Goal: Transaction & Acquisition: Purchase product/service

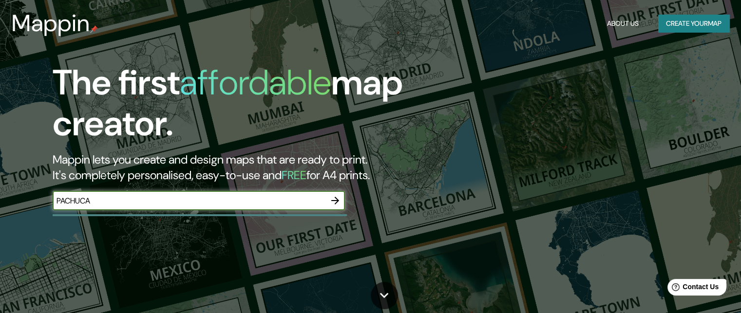
type input "PACHUCA"
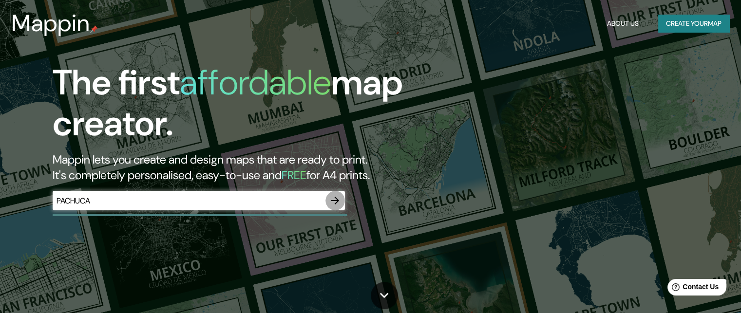
click at [336, 202] on icon "button" at bounding box center [335, 201] width 12 height 12
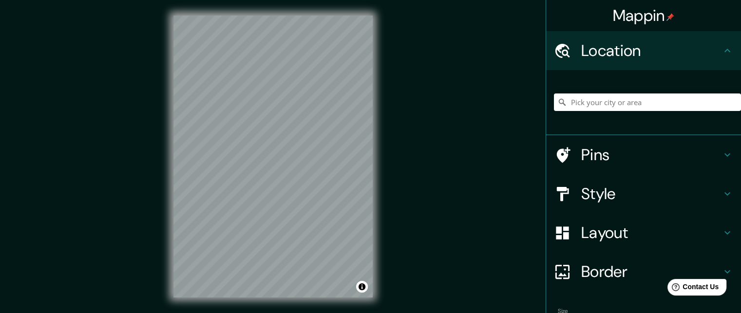
click at [403, 211] on div "Mappin Location Pins Style Layout Border Choose a border. Hint : you can make l…" at bounding box center [370, 164] width 741 height 329
click at [641, 102] on input "Pick your city or area" at bounding box center [647, 103] width 187 height 18
type input "PACHUCA"
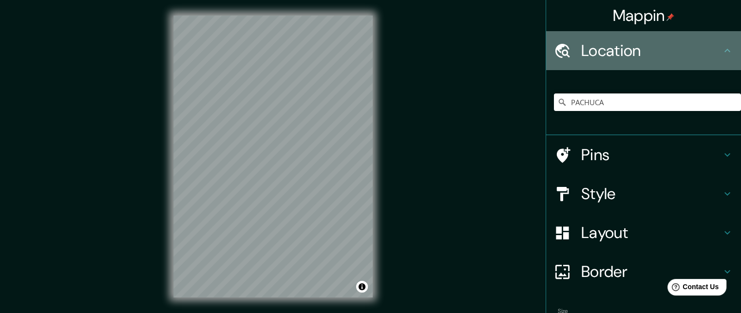
click at [652, 52] on h4 "Location" at bounding box center [651, 50] width 140 height 19
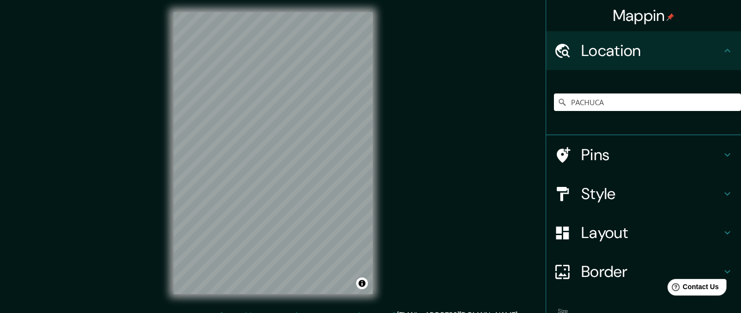
scroll to position [16, 0]
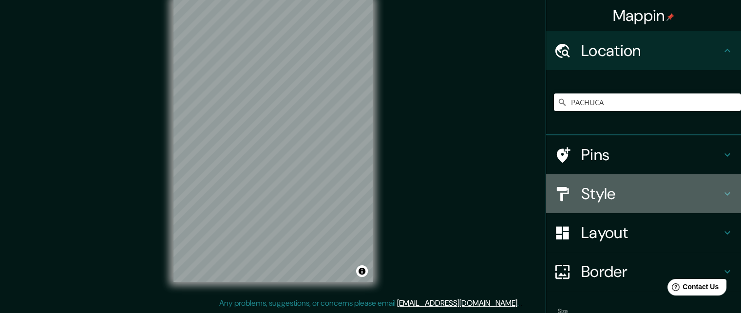
click at [615, 190] on h4 "Style" at bounding box center [651, 193] width 140 height 19
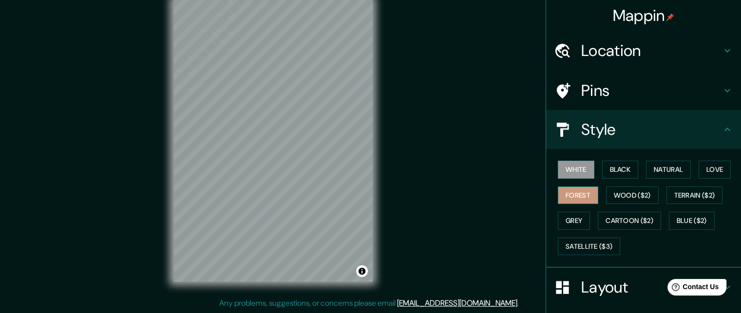
click at [564, 203] on button "Forest" at bounding box center [578, 196] width 40 height 18
